Goal: Book appointment/travel/reservation

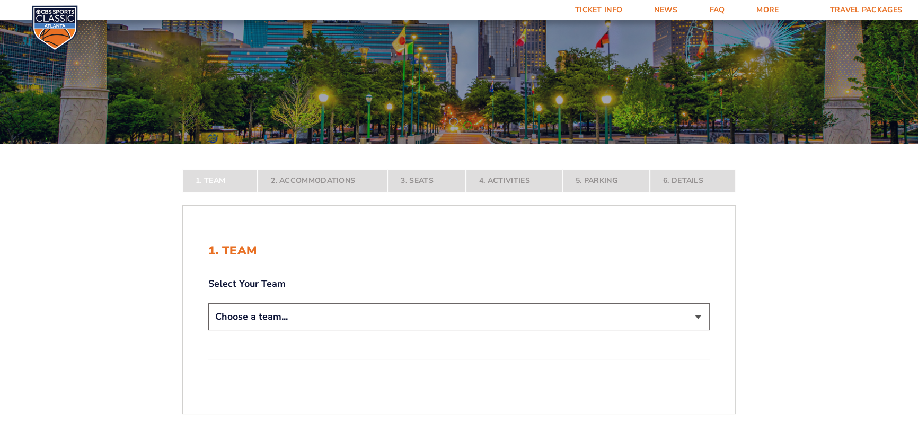
scroll to position [96, 0]
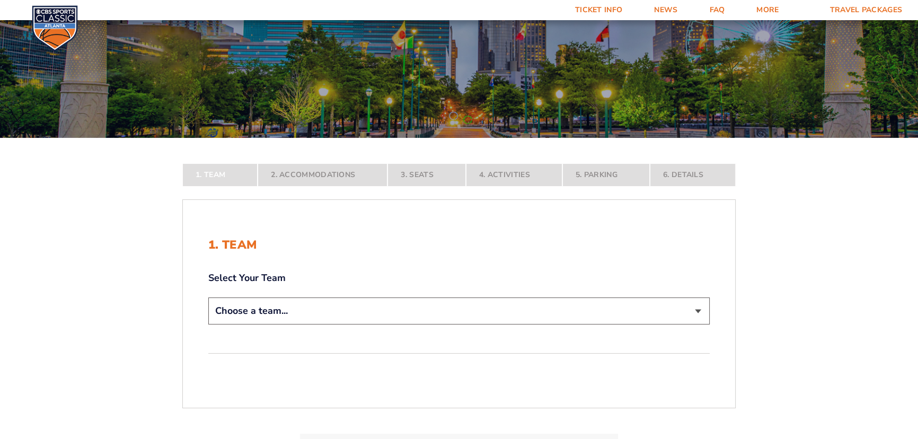
click at [701, 313] on select "Choose a team... Kentucky Wildcats Ohio State Buckeyes North Carolina Tar Heels…" at bounding box center [458, 310] width 501 height 27
select select "12756"
click at [208, 324] on select "Choose a team... Kentucky Wildcats Ohio State Buckeyes North Carolina Tar Heels…" at bounding box center [458, 310] width 501 height 27
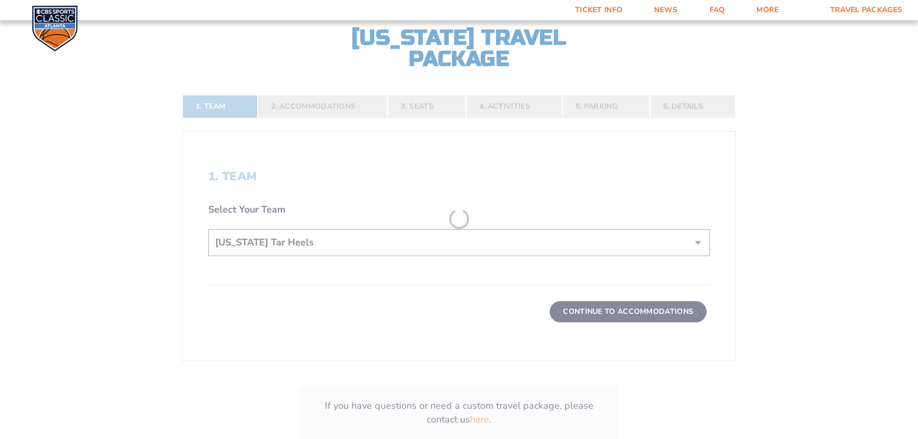
scroll to position [241, 0]
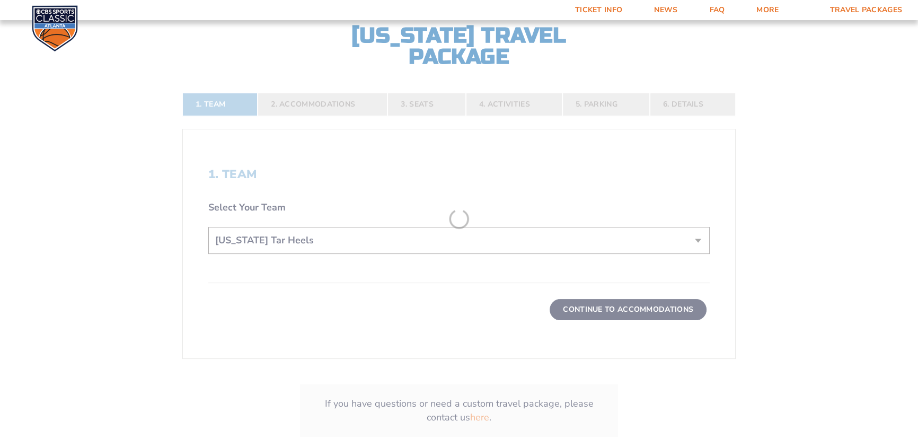
click at [622, 310] on form "Kentucky Kentucky Travel Package Ohio State Ohio State Travel Package North Car…" at bounding box center [459, 123] width 918 height 728
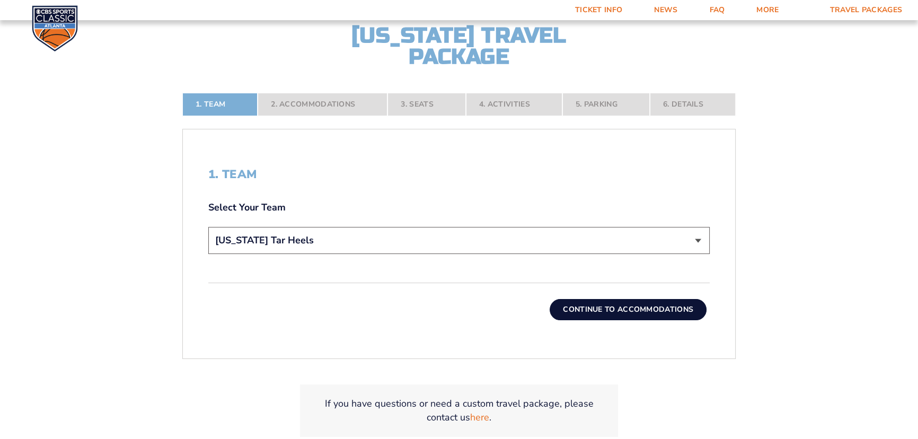
click at [594, 307] on button "Continue To Accommodations" at bounding box center [628, 309] width 157 height 21
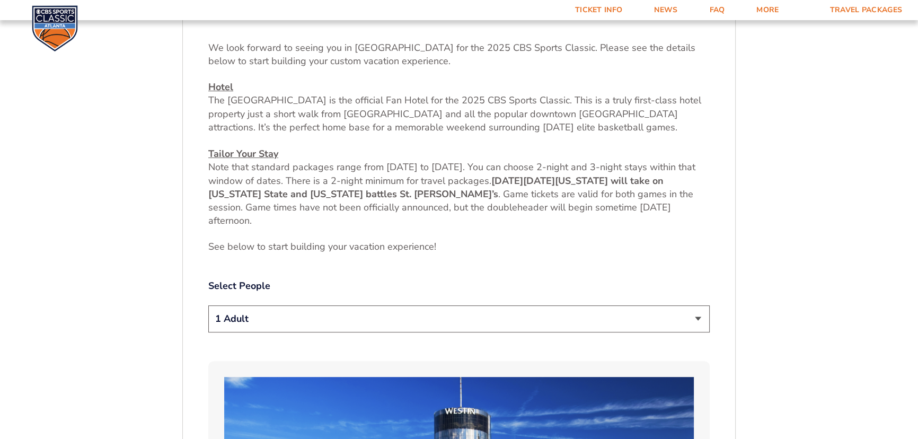
scroll to position [448, 0]
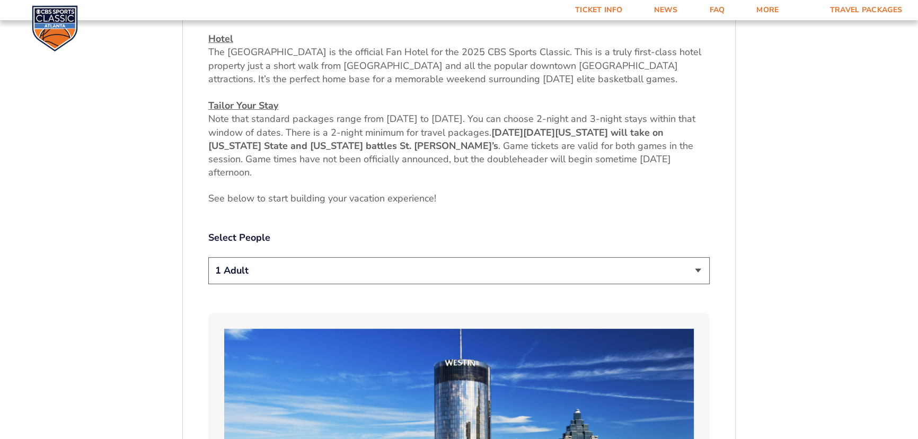
click at [696, 269] on select "1 Adult 2 Adults 3 Adults 4 Adults 2 Adults + 1 Child 2 Adults + 2 Children 2 A…" at bounding box center [458, 270] width 501 height 27
click at [695, 269] on select "1 Adult 2 Adults 3 Adults 4 Adults 2 Adults + 1 Child 2 Adults + 2 Children 2 A…" at bounding box center [458, 270] width 501 height 27
select select "4 Adults"
click at [208, 257] on select "1 Adult 2 Adults 3 Adults 4 Adults 2 Adults + 1 Child 2 Adults + 2 Children 2 A…" at bounding box center [458, 270] width 501 height 27
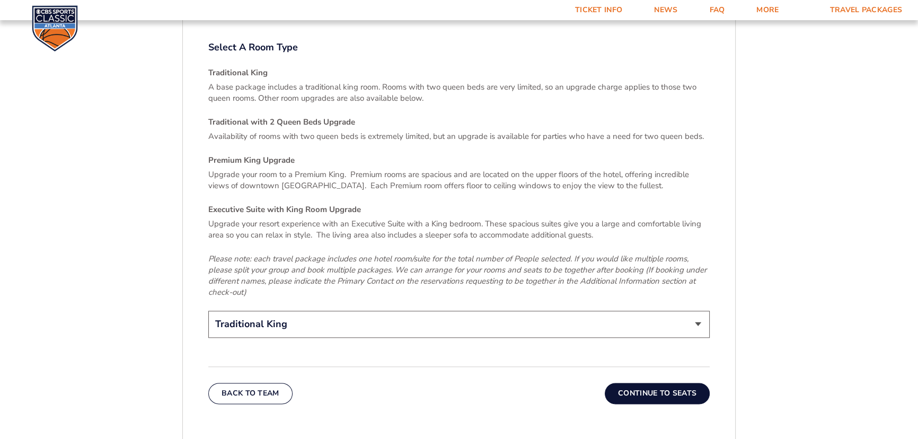
scroll to position [1557, 0]
click at [700, 312] on select "Traditional King Traditional with 2 Queen Beds Upgrade (+$45 per night) Premium…" at bounding box center [458, 323] width 501 height 27
select select "Traditional with 2 Queen Beds Upgrade"
click at [208, 310] on select "Traditional King Traditional with 2 Queen Beds Upgrade (+$45 per night) Premium…" at bounding box center [458, 323] width 501 height 27
click at [639, 383] on button "Continue To Seats" at bounding box center [657, 392] width 105 height 21
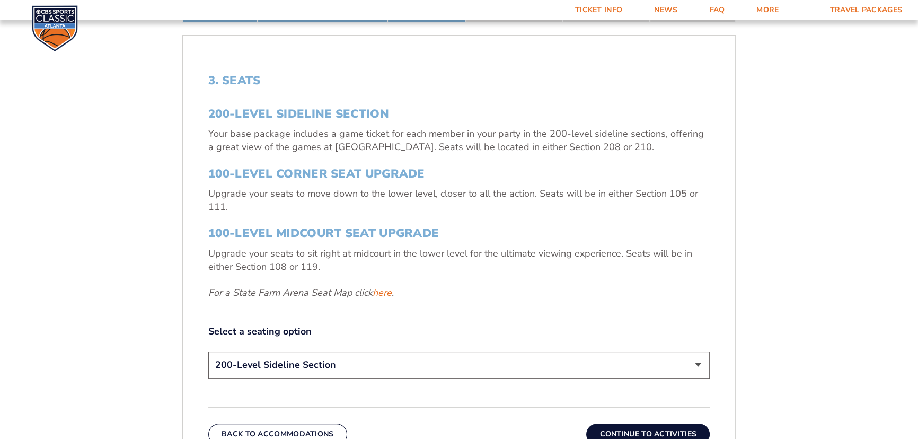
scroll to position [352, 0]
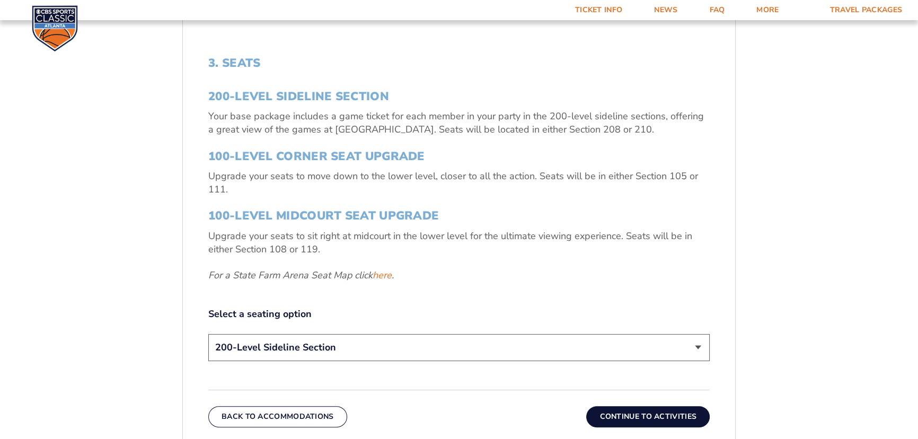
click at [695, 346] on select "200-Level Sideline Section 100-Level Corner Seat Upgrade (+$120 per person) 100…" at bounding box center [458, 347] width 501 height 27
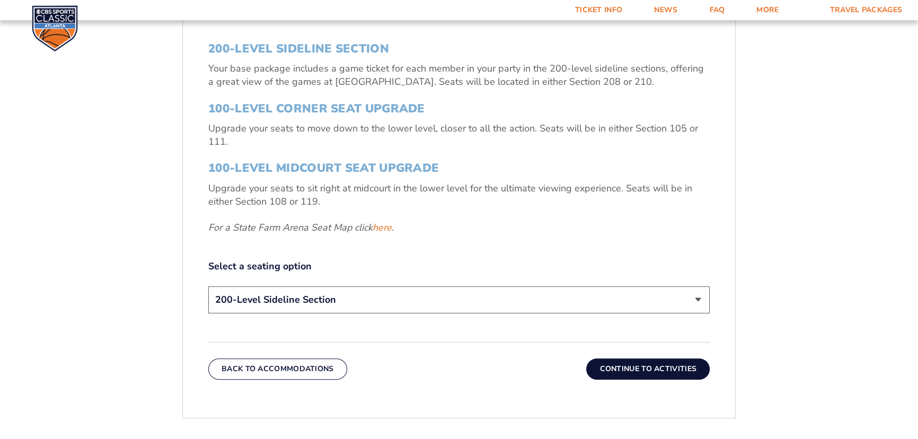
scroll to position [400, 0]
click at [388, 225] on link "here" at bounding box center [382, 226] width 19 height 13
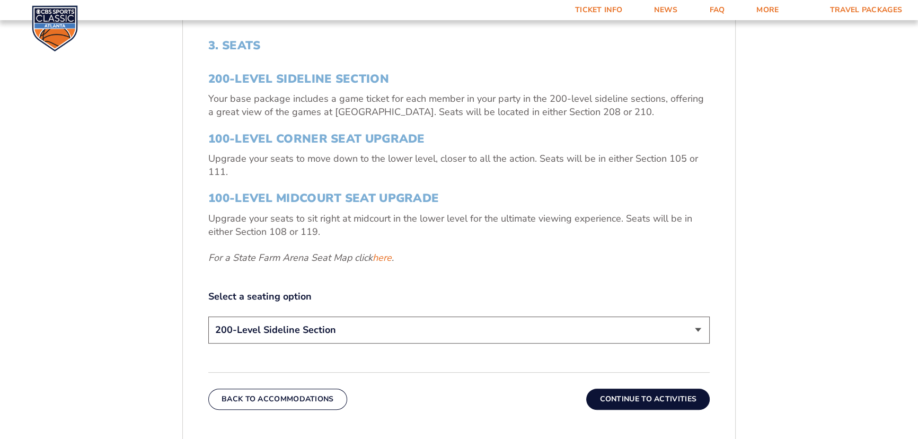
scroll to position [352, 0]
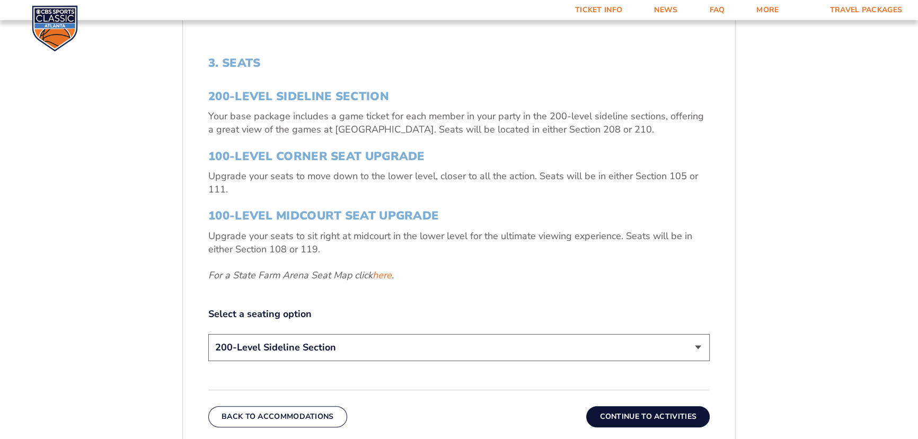
click at [695, 345] on select "200-Level Sideline Section 100-Level Corner Seat Upgrade (+$120 per person) 100…" at bounding box center [458, 347] width 501 height 27
select select "100-Level Corner Seat Upgrade"
click at [208, 334] on select "200-Level Sideline Section 100-Level Corner Seat Upgrade (+$120 per person) 100…" at bounding box center [458, 347] width 501 height 27
click at [636, 416] on button "Continue To Activities" at bounding box center [647, 416] width 123 height 21
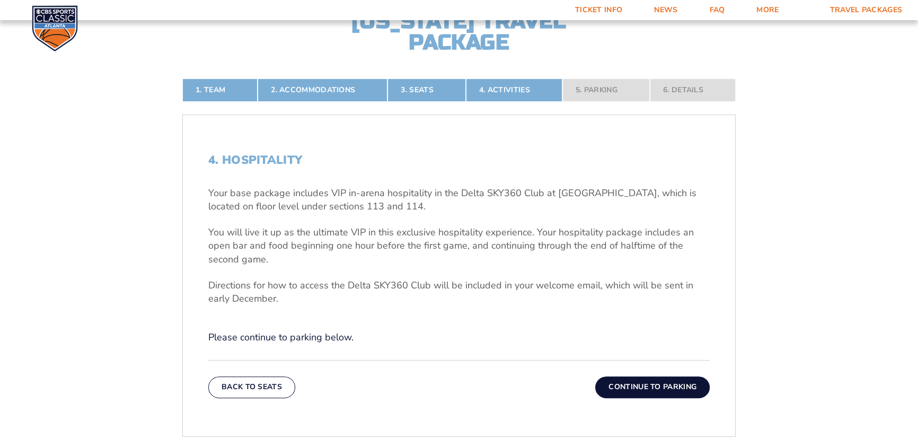
scroll to position [255, 0]
click at [645, 380] on button "Continue To Parking" at bounding box center [652, 386] width 114 height 21
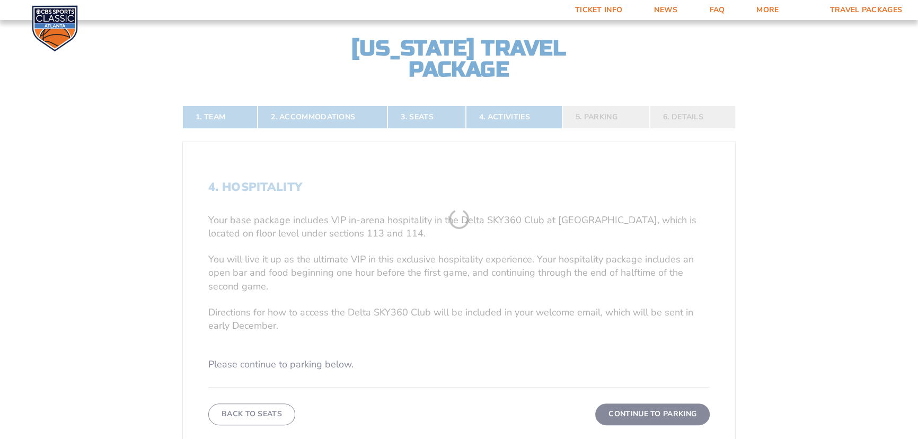
scroll to position [207, 0]
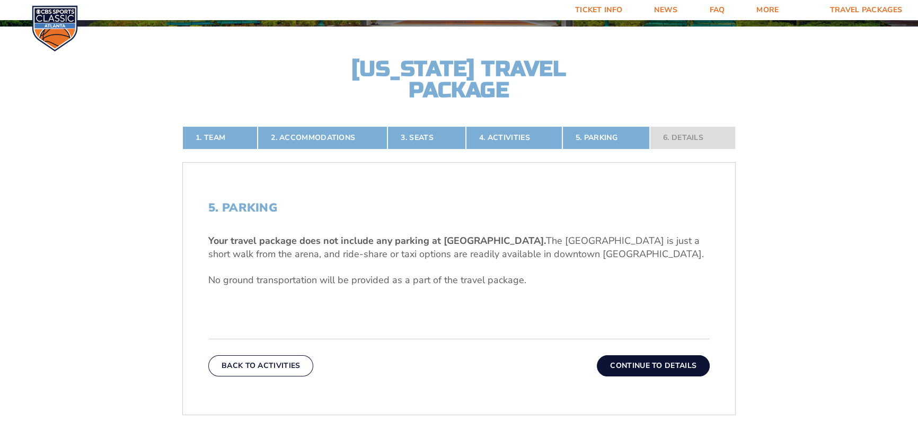
click at [606, 364] on button "Continue To Details" at bounding box center [653, 365] width 113 height 21
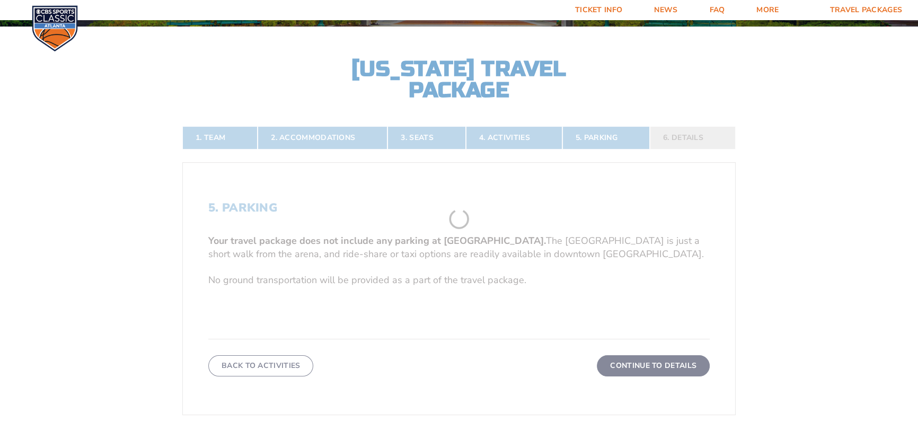
click at [606, 364] on form "Kentucky Kentucky Travel Package Ohio State Ohio State Travel Package North Car…" at bounding box center [459, 230] width 918 height 874
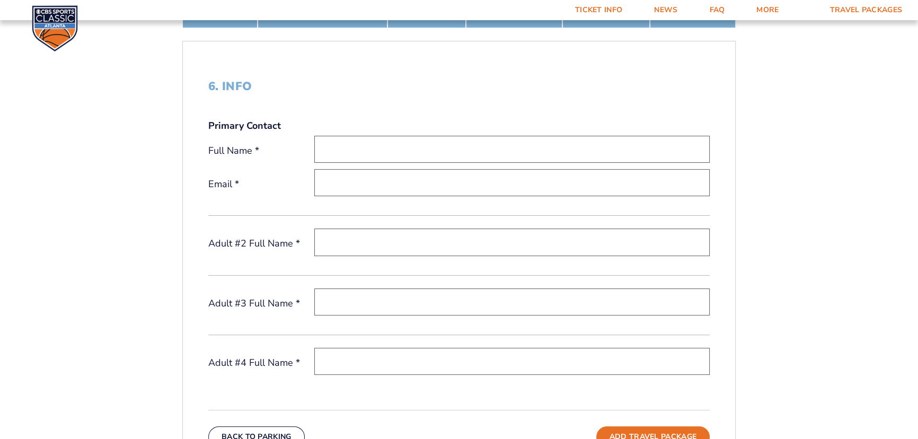
scroll to position [352, 0]
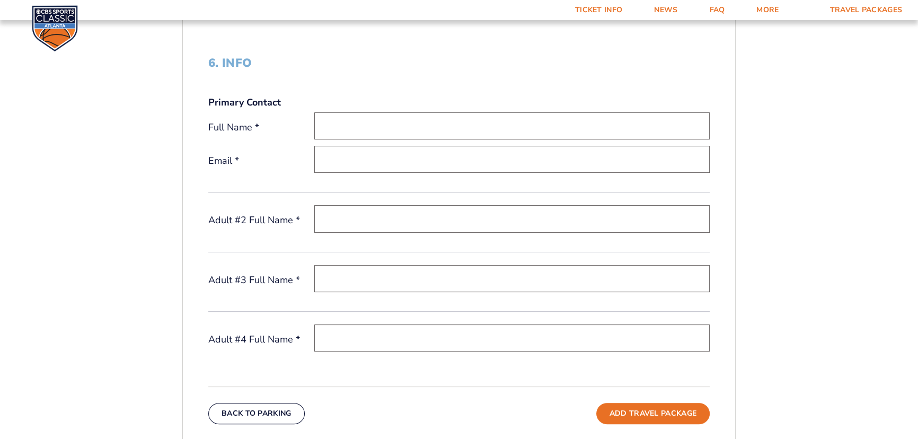
click at [366, 127] on input "text" at bounding box center [511, 125] width 395 height 27
type input "Gavin Rathbone"
click at [399, 159] on input "gr@bseind.com" at bounding box center [511, 159] width 395 height 27
type input "g"
type input "rathboneg@yahoo.com"
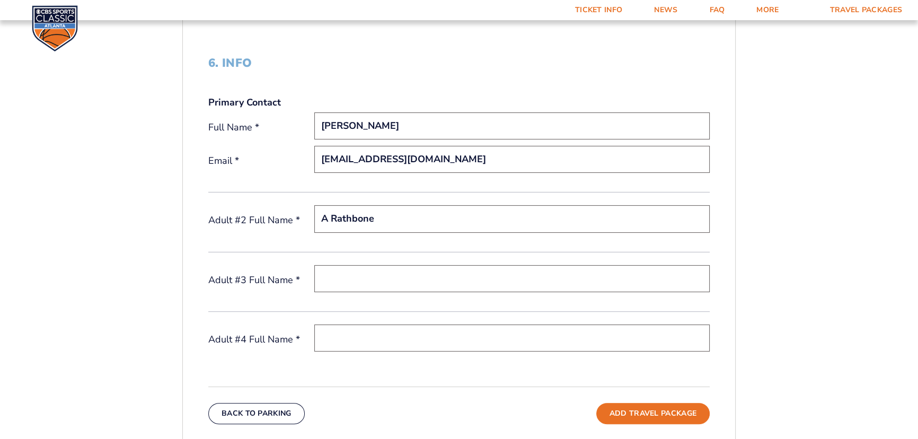
type input "A Rathbone"
type input "L Rathbone"
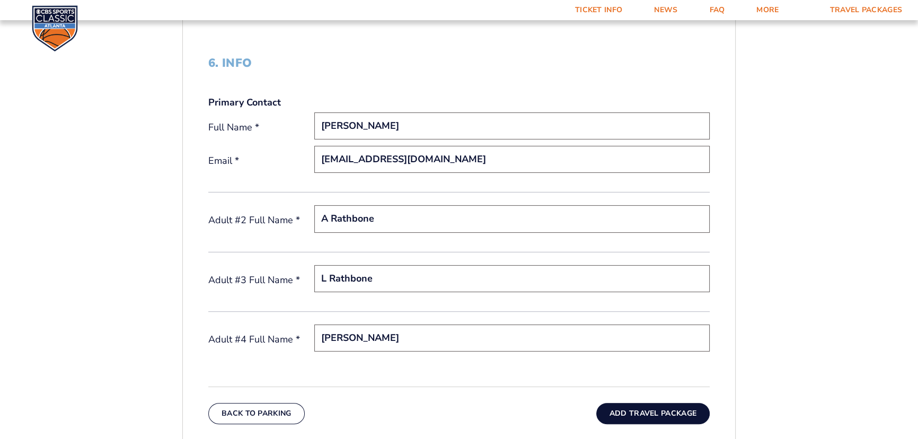
type input "J Rathbone"
click at [638, 413] on button "Add Travel Package" at bounding box center [652, 413] width 113 height 21
